Goal: Find specific page/section

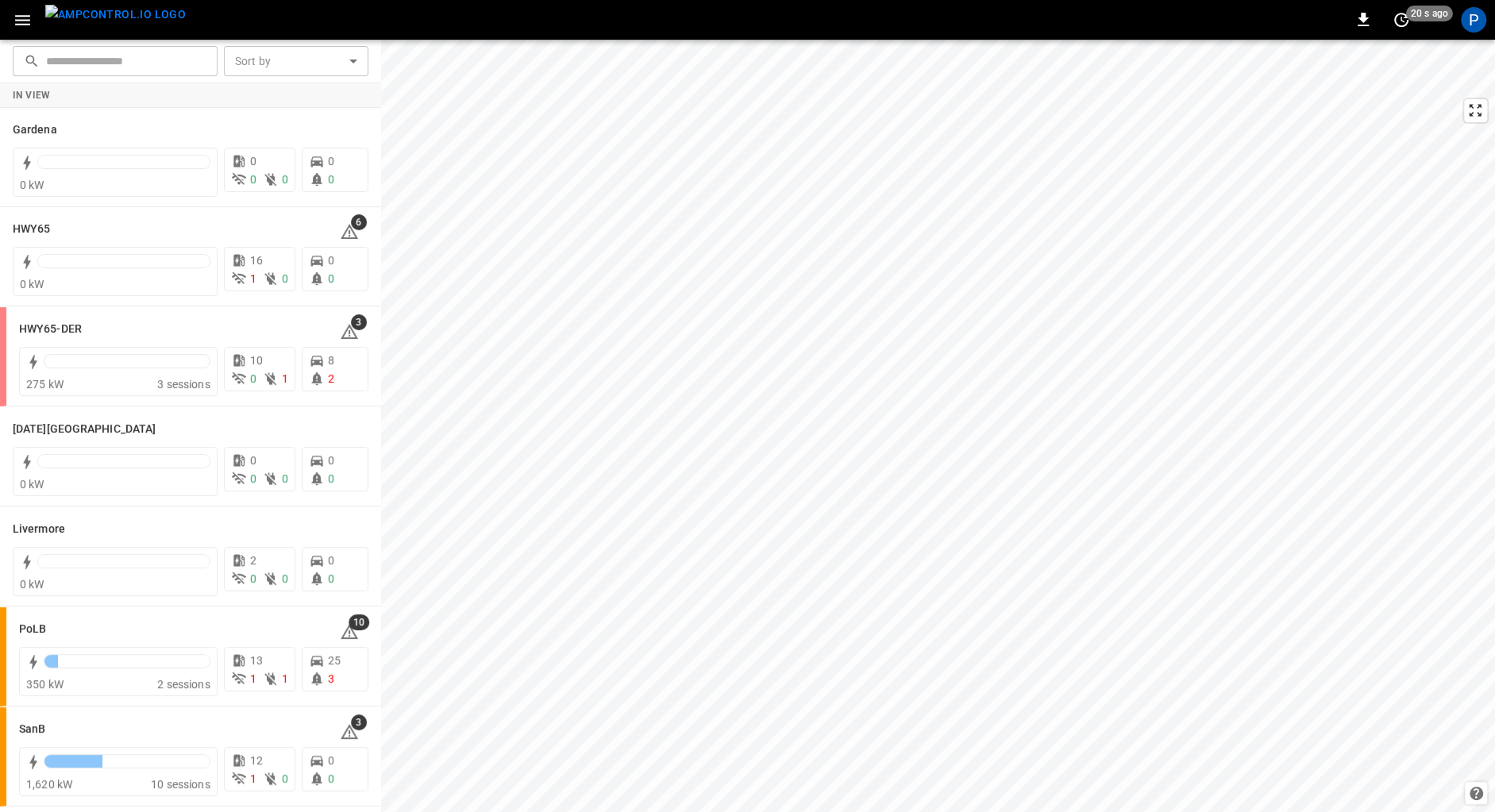
click at [99, 22] on img "menu" at bounding box center [115, 14] width 140 height 20
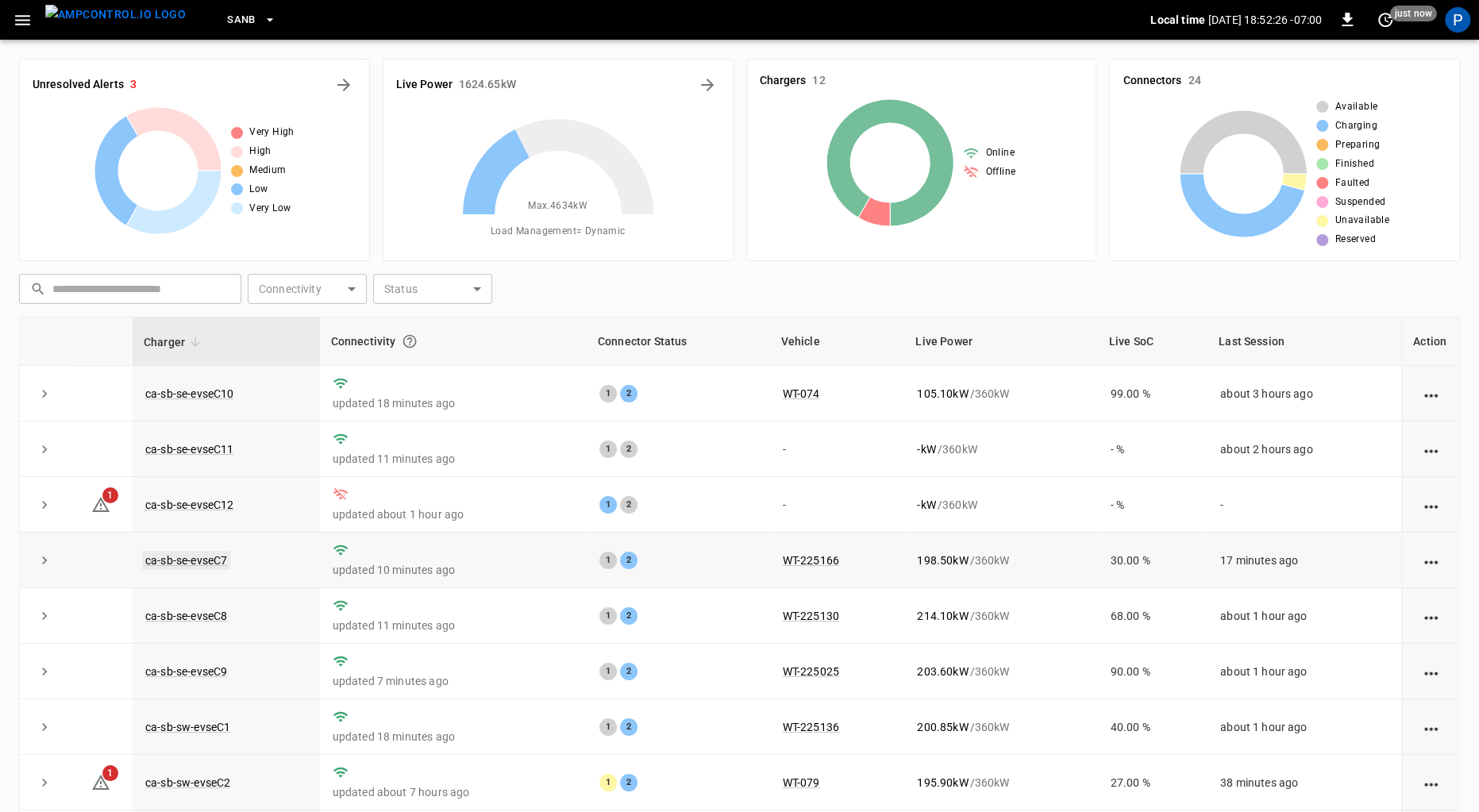
click at [210, 555] on link "ca-sb-se-evseC7" at bounding box center [186, 560] width 88 height 19
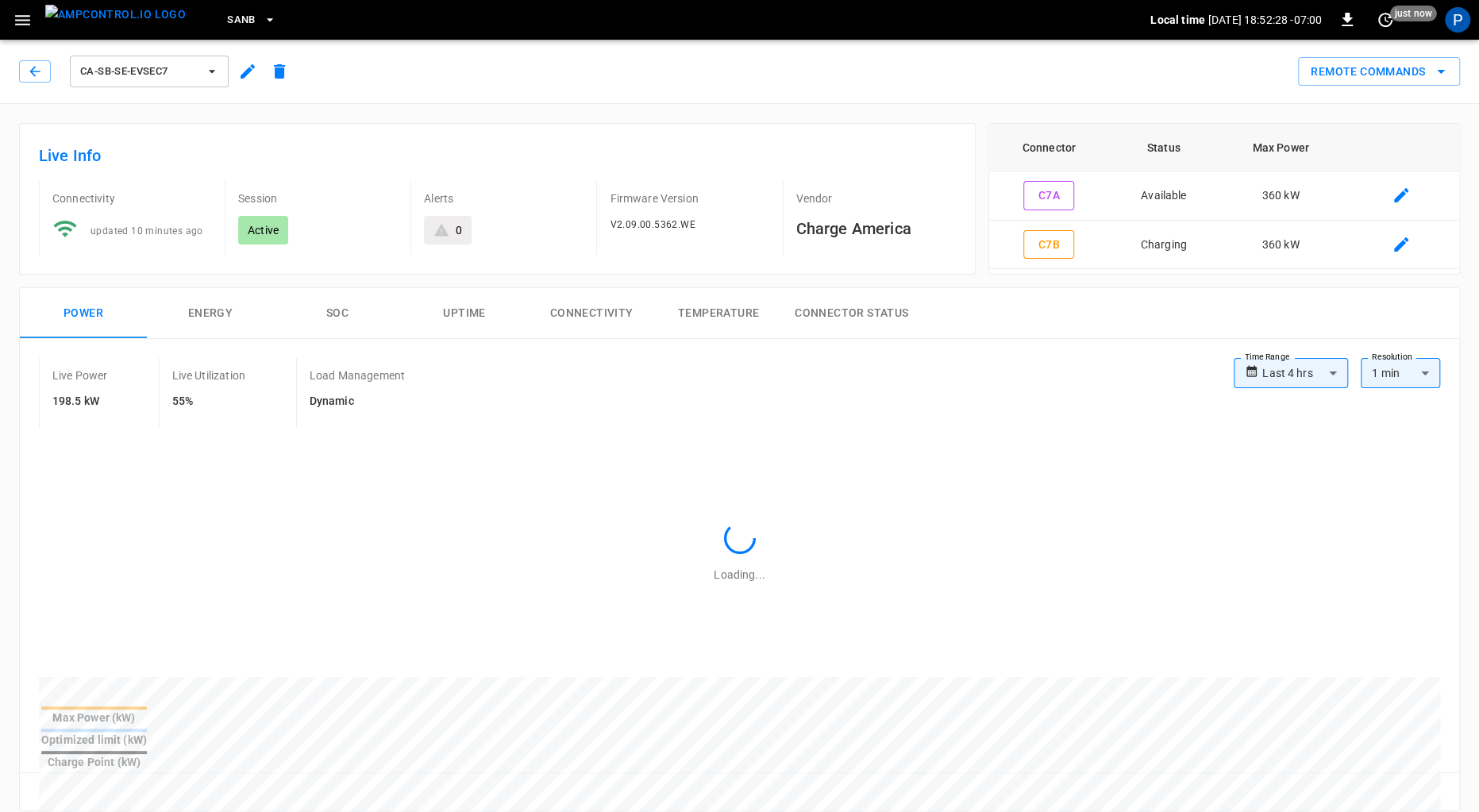
scroll to position [732, 0]
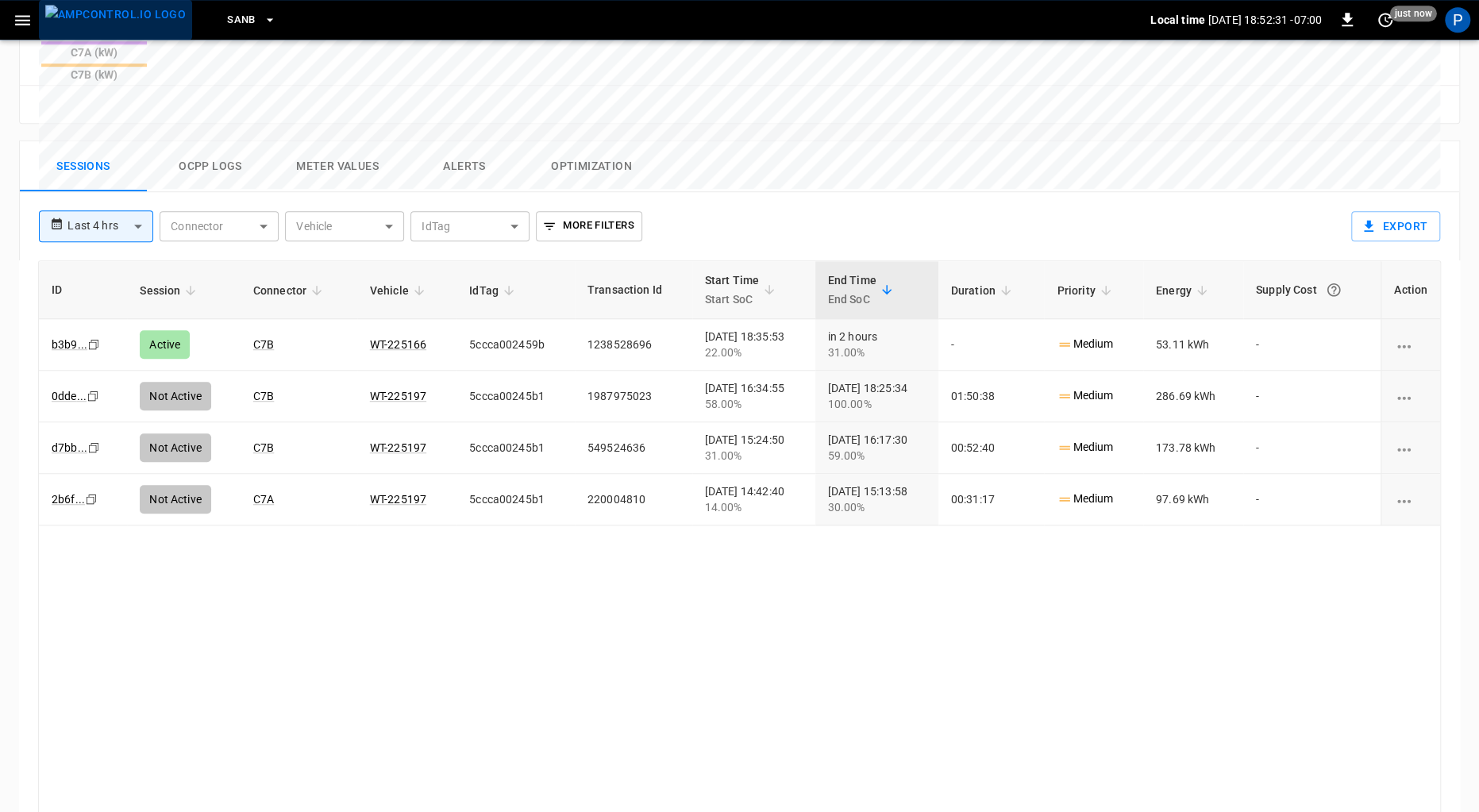
click at [136, 23] on img "menu" at bounding box center [115, 14] width 140 height 20
